Goal: Task Accomplishment & Management: Manage account settings

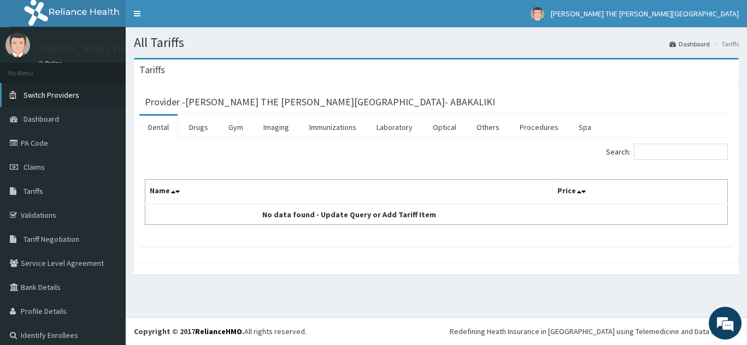
click at [60, 91] on span "Switch Providers" at bounding box center [52, 95] width 56 height 10
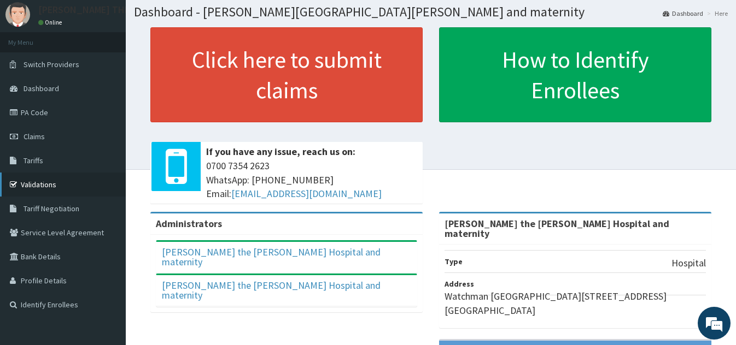
click at [38, 181] on link "Validations" at bounding box center [63, 185] width 126 height 24
